Goal: Browse casually

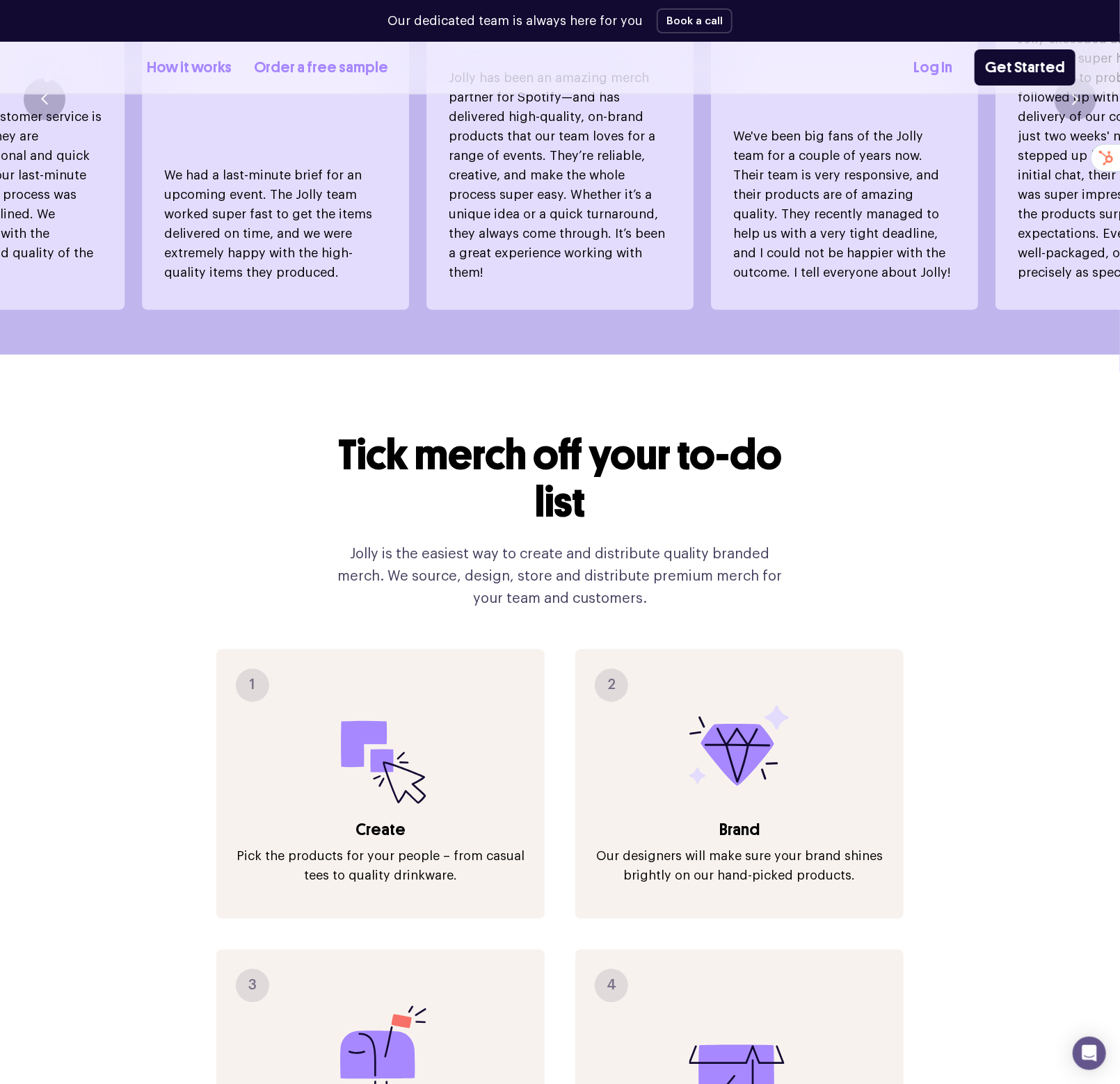
scroll to position [1044, 0]
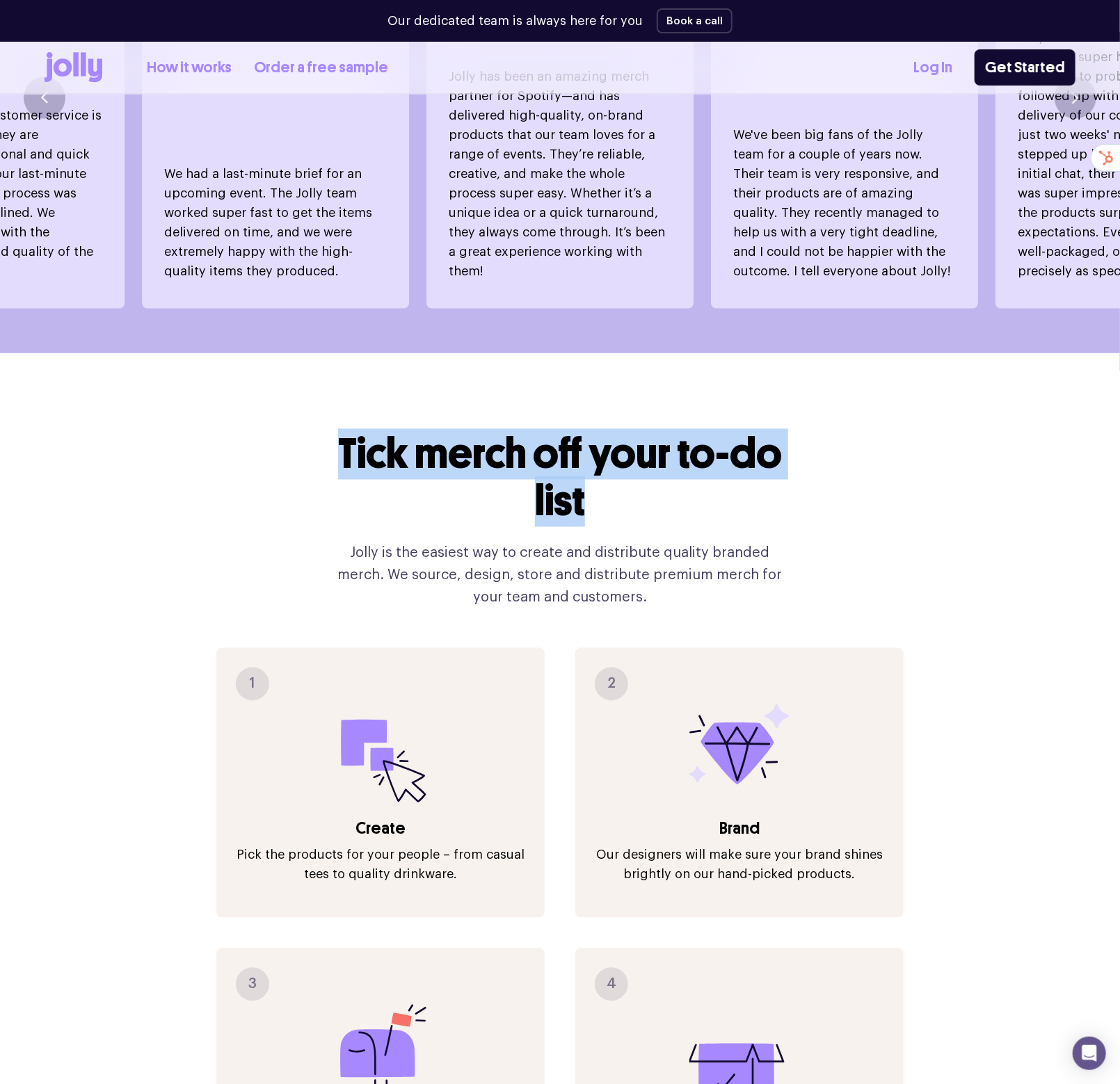
drag, startPoint x: 621, startPoint y: 460, endPoint x: 323, endPoint y: 427, distance: 299.8
click at [334, 431] on h2 "Tick merch off your to-do list" at bounding box center [560, 478] width 467 height 95
click at [308, 425] on div "Tick merch off your to-do list Jolly is the easiest way to create and distribut…" at bounding box center [560, 879] width 1030 height 1051
drag, startPoint x: 287, startPoint y: 403, endPoint x: 657, endPoint y: 483, distance: 378.5
click at [657, 483] on div "Tick merch off your to-do list Jolly is the easiest way to create and distribut…" at bounding box center [560, 879] width 1030 height 1051
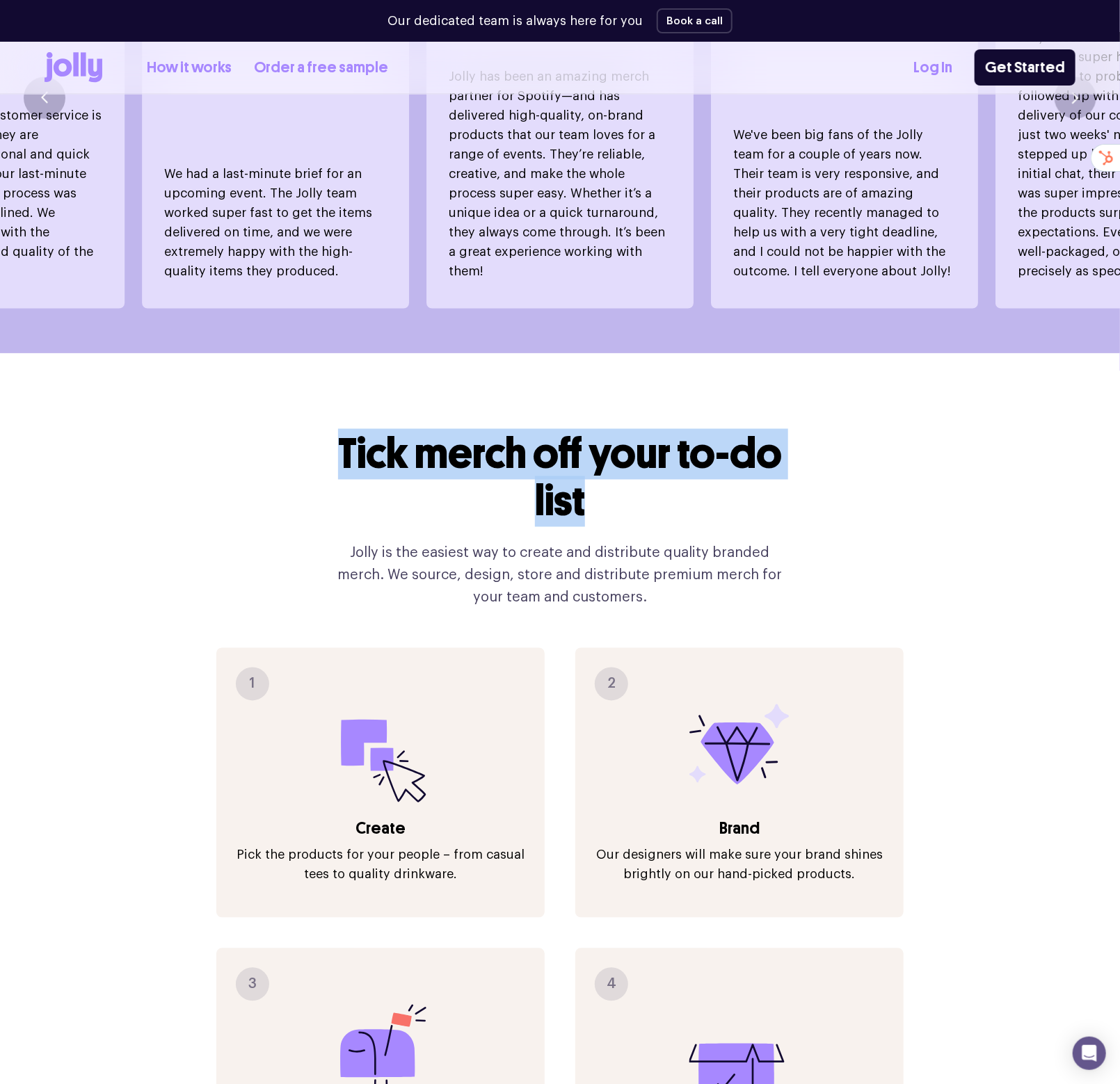
click at [670, 489] on h2 "Tick merch off your to-do list" at bounding box center [560, 478] width 467 height 95
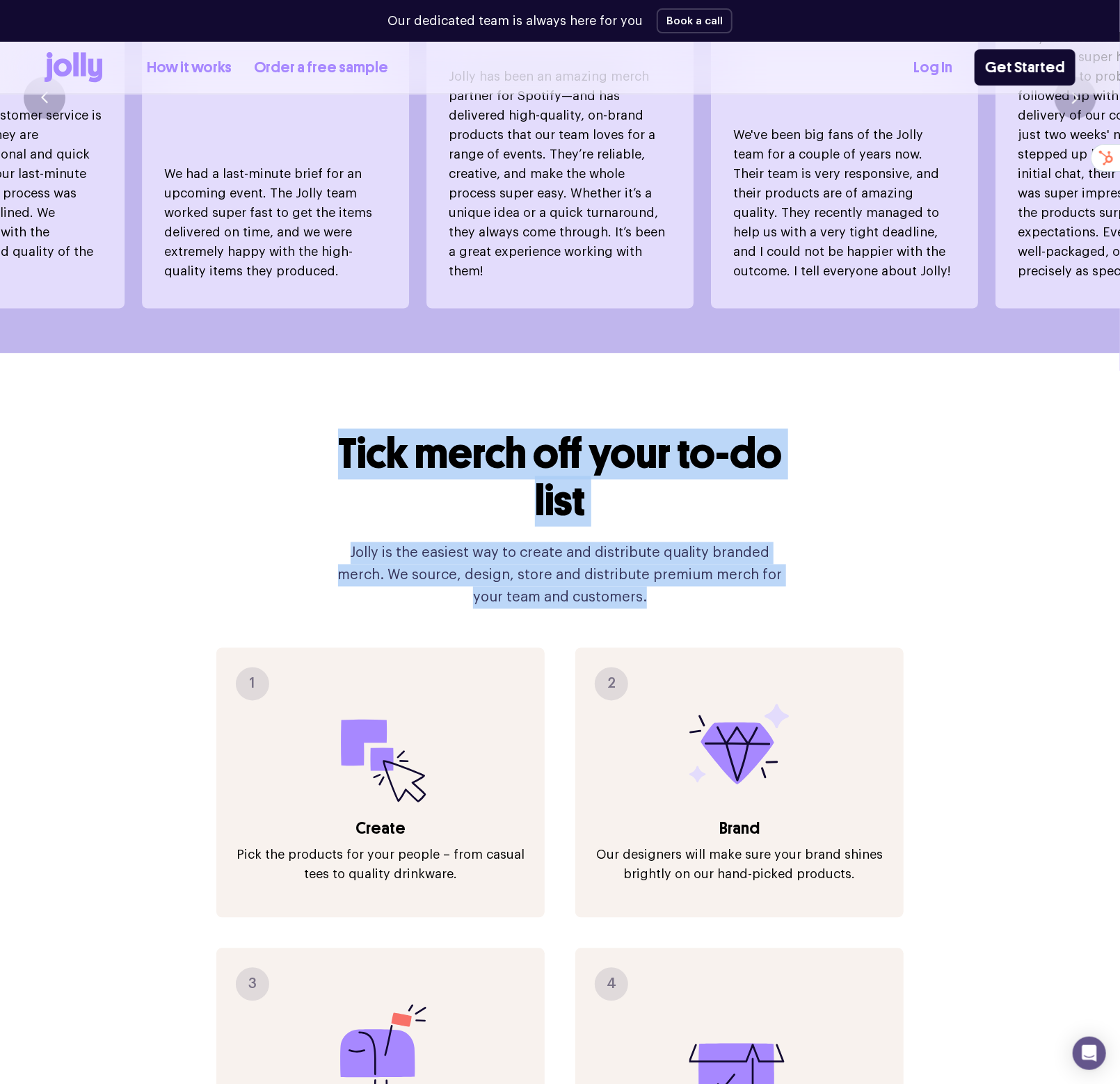
drag, startPoint x: 645, startPoint y: 570, endPoint x: 333, endPoint y: 413, distance: 349.3
click at [333, 431] on div "Tick merch off your to-do list Jolly is the easiest way to create and distribut…" at bounding box center [560, 520] width 467 height 178
click at [254, 403] on div "Tick merch off your to-do list Jolly is the easiest way to create and distribut…" at bounding box center [560, 879] width 1030 height 1051
